Goal: Information Seeking & Learning: Learn about a topic

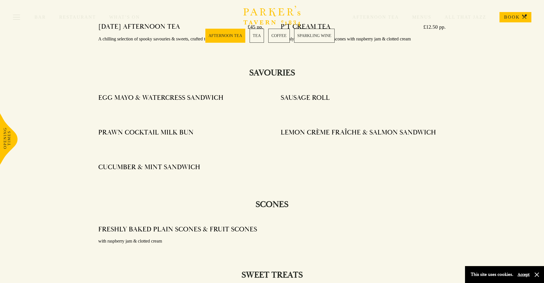
scroll to position [477, 0]
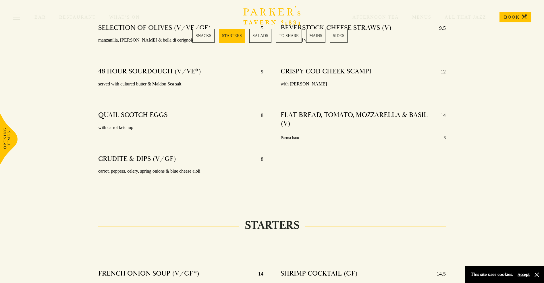
scroll to position [248, 0]
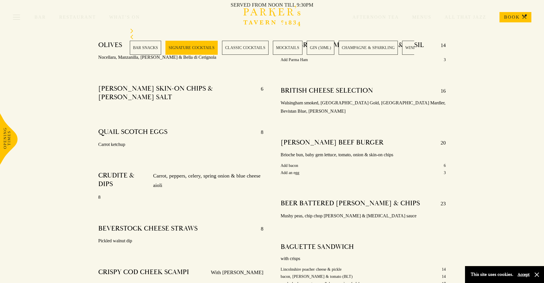
scroll to position [477, 0]
